Goal: Task Accomplishment & Management: Complete application form

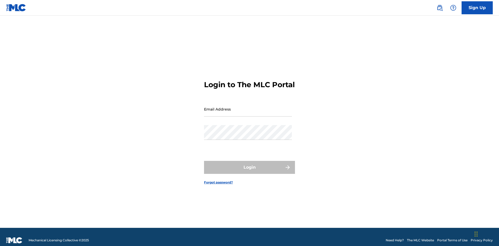
scroll to position [7, 0]
click at [477, 8] on link "Sign Up" at bounding box center [477, 7] width 31 height 13
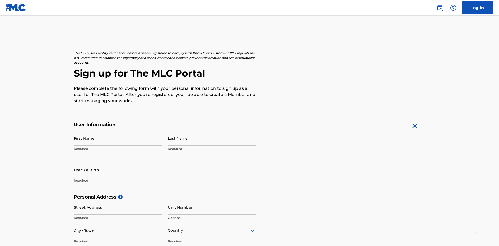
click at [118, 131] on input "First Name" at bounding box center [118, 138] width 88 height 15
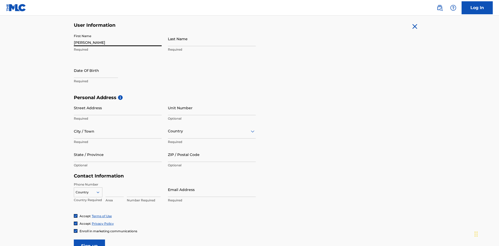
type input "[PERSON_NAME]"
click at [212, 39] on input "Last Name" at bounding box center [212, 38] width 88 height 15
type input "Ribble"
click at [100, 63] on input "text" at bounding box center [96, 70] width 44 height 15
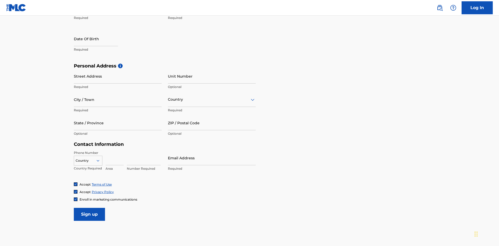
select select "7"
select select "2025"
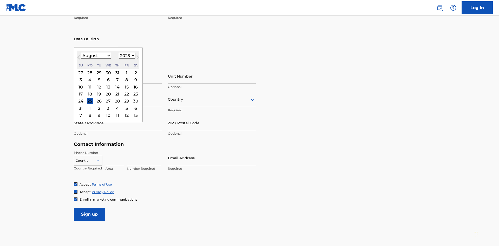
click at [96, 56] on select "January February March April May June July August September October November De…" at bounding box center [96, 56] width 30 height 6
select select "0"
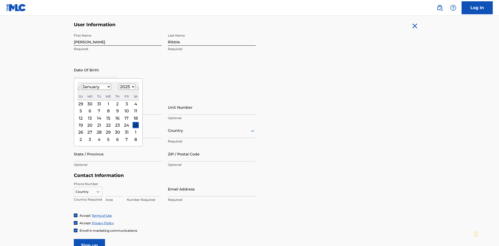
click at [126, 87] on select "1900 1901 1902 1903 1904 1905 1906 1907 1908 1909 1910 1911 1912 1913 1914 1915…" at bounding box center [127, 87] width 17 height 6
select select "1985"
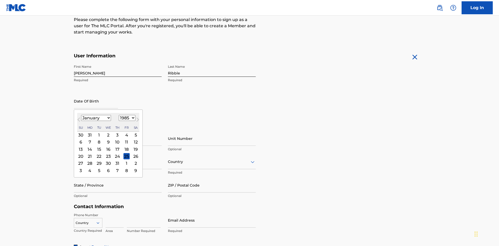
click at [126, 118] on select "1900 1901 1902 1903 1904 1905 1906 1907 1908 1909 1910 1911 1912 1913 1914 1915…" at bounding box center [127, 118] width 17 height 6
click at [99, 139] on div "8" at bounding box center [99, 142] width 6 height 6
type input "January 8 1985"
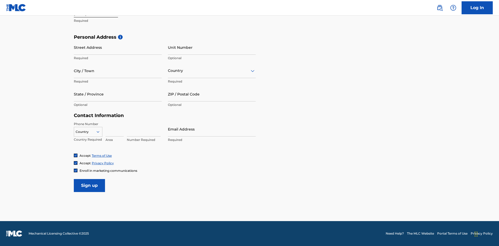
scroll to position [160, 0]
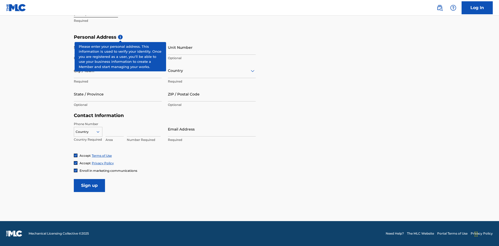
click at [118, 47] on input "Street Address" at bounding box center [118, 47] width 88 height 15
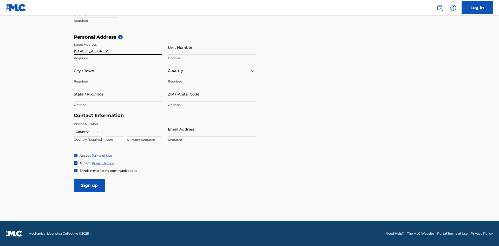
type input "9909 Elks Run Rd"
click at [118, 71] on input "City / Town" at bounding box center [118, 70] width 88 height 15
type input "Roseville"
click at [168, 71] on input "text" at bounding box center [168, 70] width 1 height 5
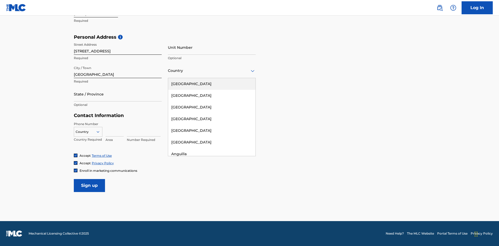
click at [212, 84] on div "United States" at bounding box center [211, 84] width 87 height 12
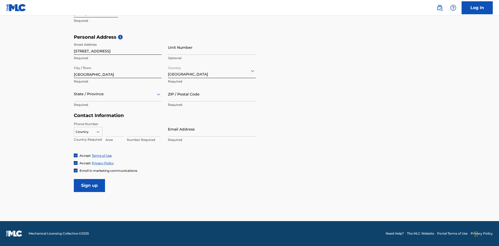
click at [118, 94] on div at bounding box center [118, 94] width 88 height 6
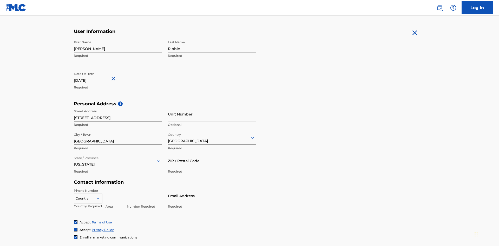
click at [212, 154] on input "ZIP / Postal Code" at bounding box center [212, 161] width 88 height 15
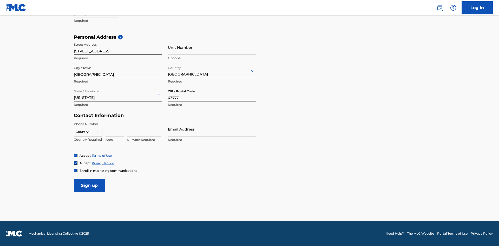
type input "43777"
click at [100, 132] on icon at bounding box center [98, 132] width 5 height 5
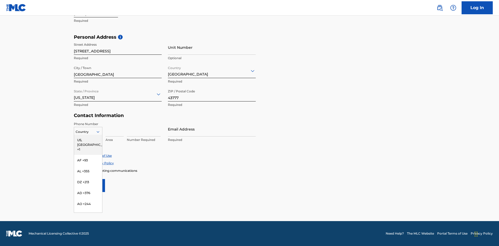
click at [88, 140] on div "US, CA +1" at bounding box center [88, 145] width 28 height 20
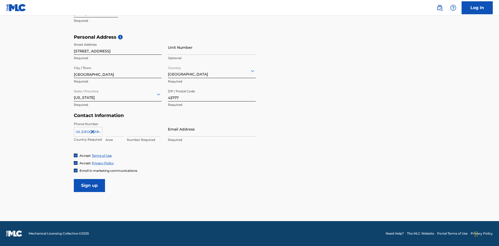
click at [115, 129] on input at bounding box center [115, 129] width 18 height 15
type input "740"
click at [144, 129] on input at bounding box center [144, 129] width 34 height 15
type input "8086351"
click at [212, 129] on input "Email Address" at bounding box center [212, 129] width 88 height 15
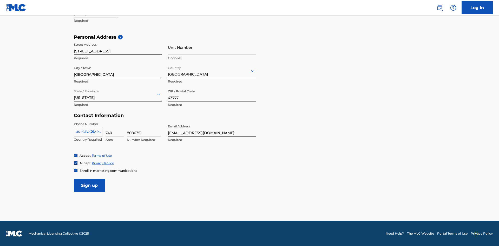
scroll to position [0, 16]
type input "[EMAIL_ADDRESS][DOMAIN_NAME]"
click at [89, 186] on input "Sign up" at bounding box center [89, 185] width 31 height 13
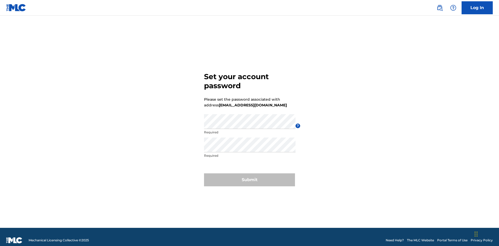
scroll to position [7, 0]
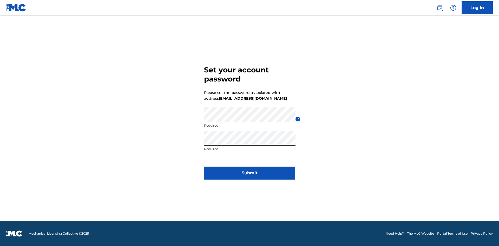
click at [249, 176] on button "Submit" at bounding box center [249, 173] width 91 height 13
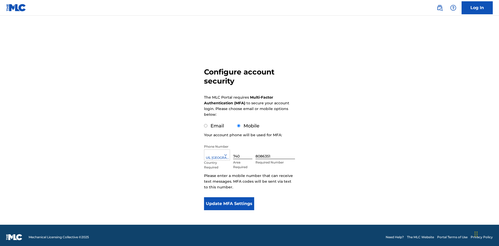
scroll to position [5, 0]
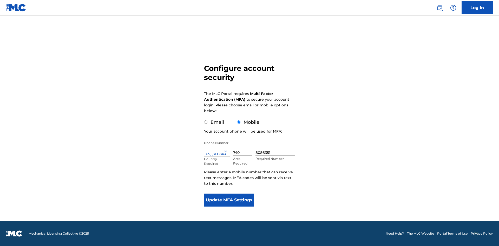
click at [206, 122] on input "Email" at bounding box center [205, 122] width 3 height 3
radio input "true"
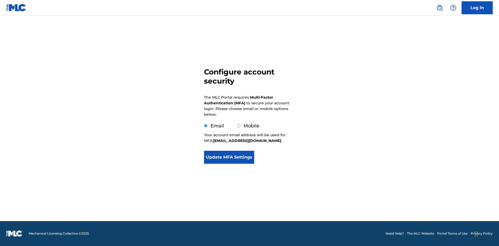
click at [229, 164] on button "Update MFA Settings" at bounding box center [229, 157] width 50 height 13
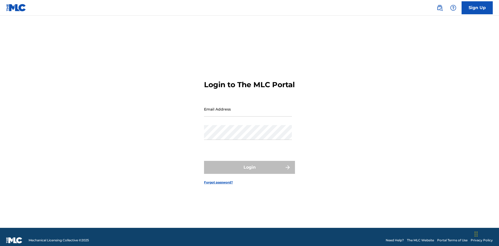
click at [248, 107] on input "Email Address" at bounding box center [248, 109] width 88 height 15
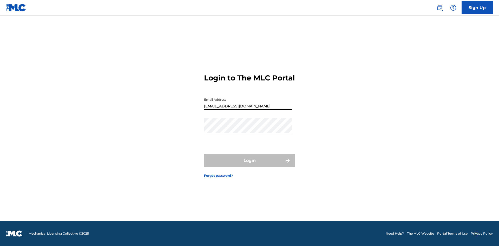
scroll to position [0, 16]
type input "[EMAIL_ADDRESS][DOMAIN_NAME]"
click at [249, 165] on button "Login" at bounding box center [249, 160] width 91 height 13
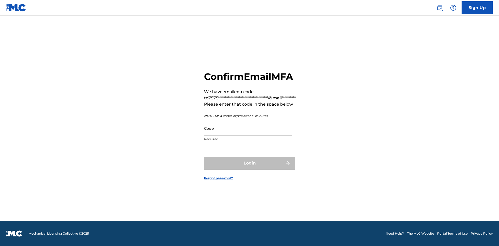
click at [248, 128] on input "Code" at bounding box center [248, 128] width 88 height 15
type input "051753"
click at [249, 163] on button "Login" at bounding box center [249, 163] width 91 height 13
